Goal: Communication & Community: Answer question/provide support

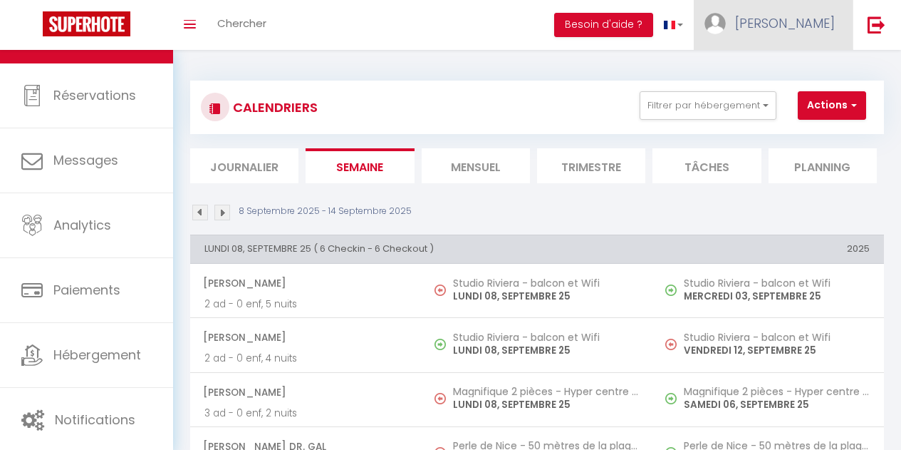
click at [794, 34] on link "[PERSON_NAME]" at bounding box center [773, 25] width 159 height 50
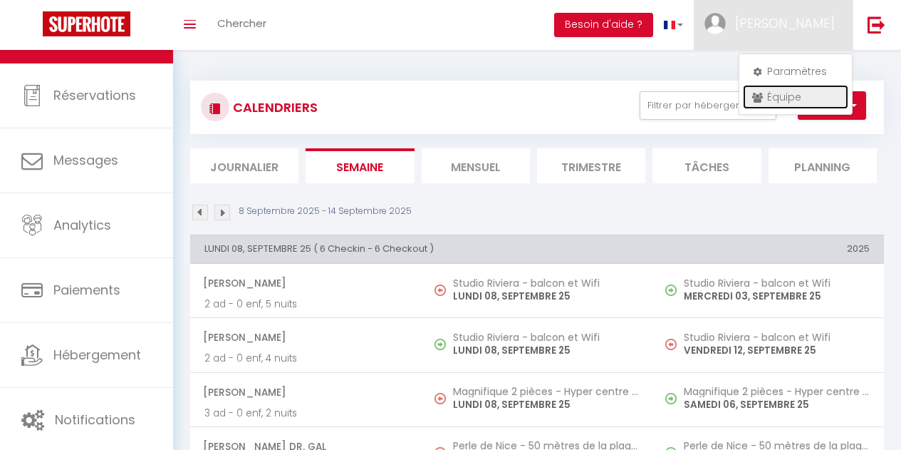
click at [794, 98] on link "Équipe" at bounding box center [795, 97] width 105 height 24
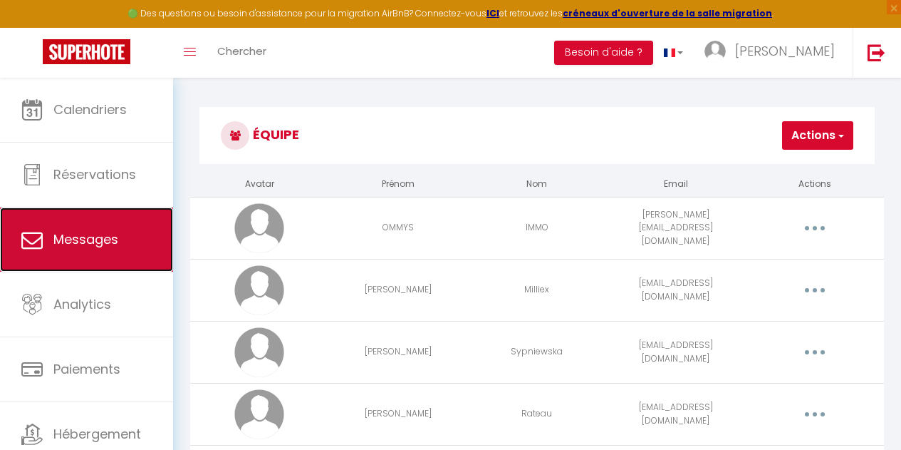
click at [118, 232] on link "Messages" at bounding box center [86, 239] width 173 height 64
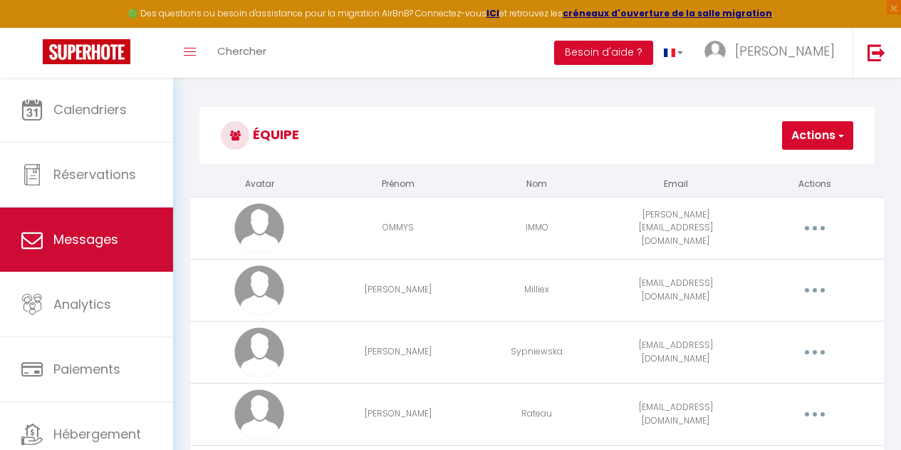
select select "message"
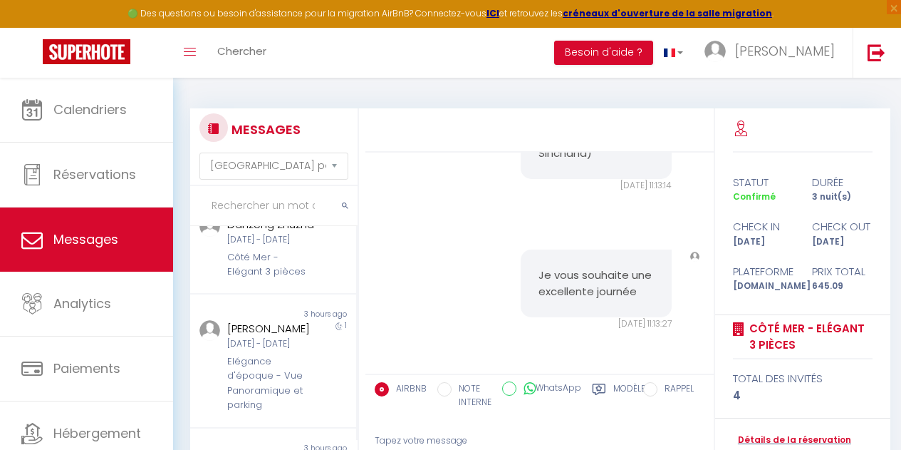
scroll to position [140, 0]
click at [289, 246] on div "[DATE] - [DATE]" at bounding box center [271, 239] width 88 height 14
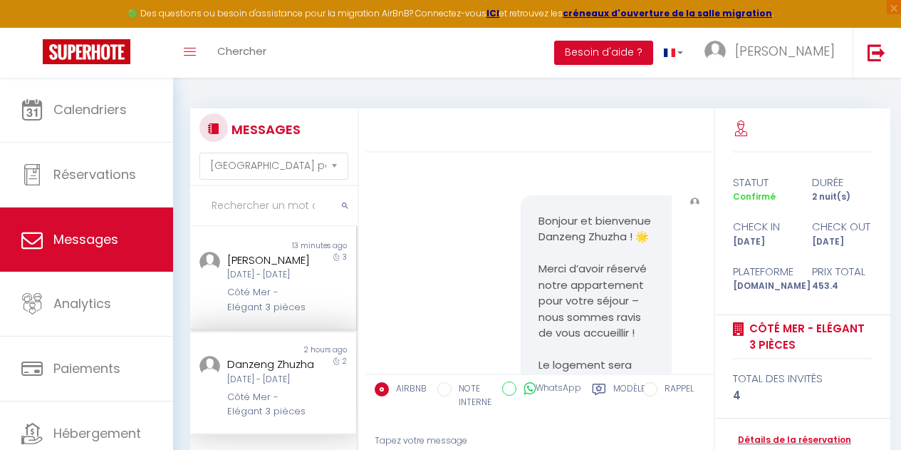
click at [245, 281] on div "[DATE] - [DATE]" at bounding box center [271, 275] width 88 height 14
